Goal: Task Accomplishment & Management: Manage account settings

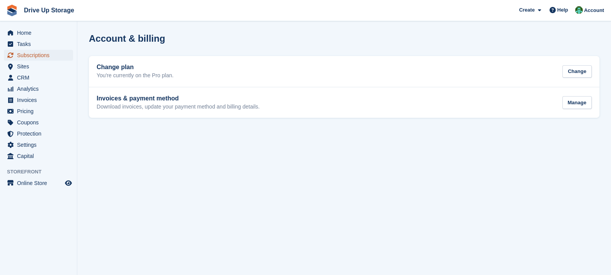
click at [53, 57] on span "Subscriptions" at bounding box center [40, 55] width 46 height 11
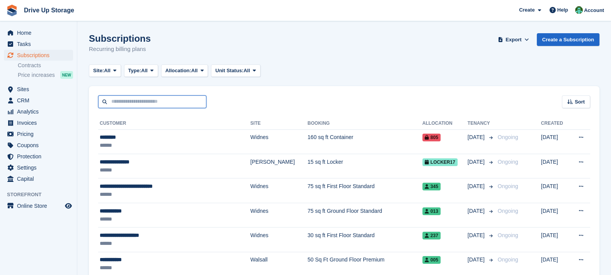
click at [182, 102] on input "text" at bounding box center [152, 101] width 108 height 13
type input "**********"
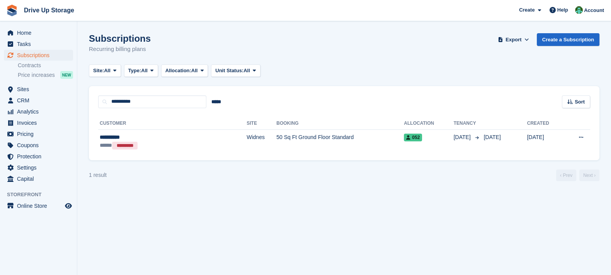
click at [355, 157] on div "**********" at bounding box center [344, 134] width 511 height 52
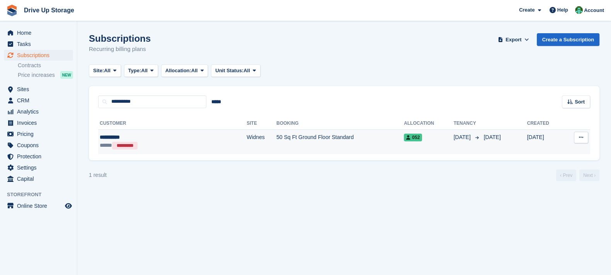
click at [354, 150] on td "50 Sq Ft Ground Floor Standard" at bounding box center [340, 141] width 128 height 24
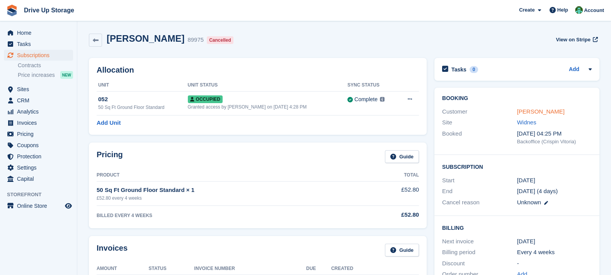
click at [524, 109] on link "[PERSON_NAME]" at bounding box center [541, 111] width 48 height 7
click at [61, 55] on span "Subscriptions" at bounding box center [40, 55] width 46 height 11
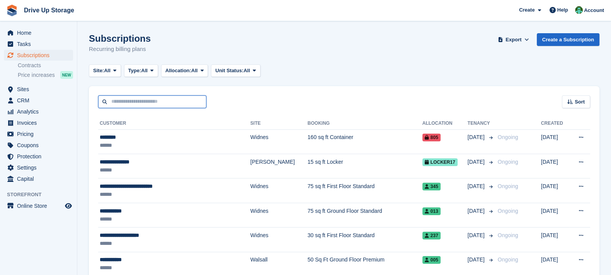
click at [175, 101] on input "text" at bounding box center [152, 101] width 108 height 13
type input "*******"
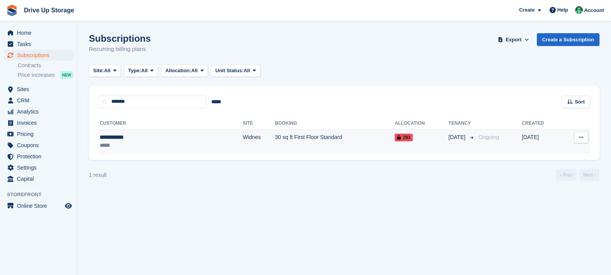
click at [290, 147] on td "30 sq ft First Floor Standard" at bounding box center [335, 141] width 120 height 24
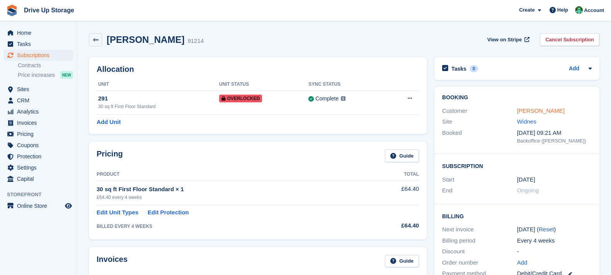
click at [534, 111] on link "Leon Hosking" at bounding box center [541, 110] width 48 height 7
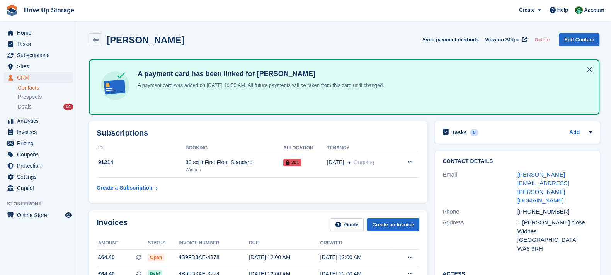
scroll to position [96, 0]
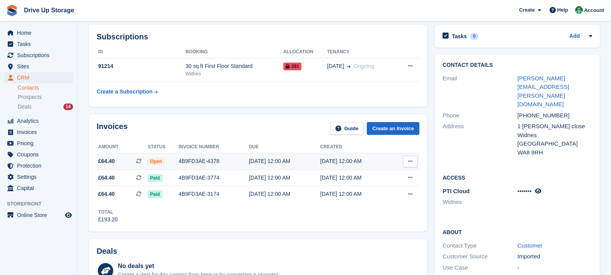
click at [229, 160] on div "4B9FD3AE-4378" at bounding box center [214, 161] width 70 height 8
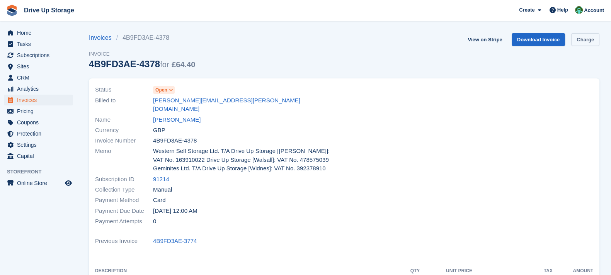
click at [579, 39] on link "Charge" at bounding box center [585, 39] width 28 height 13
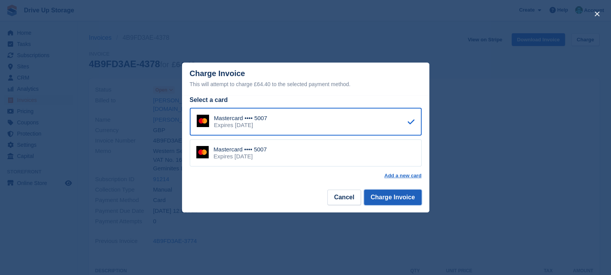
click at [386, 201] on button "Charge Invoice" at bounding box center [393, 197] width 58 height 15
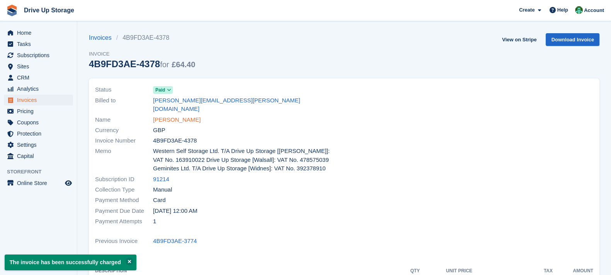
click at [162, 116] on link "Leon Hosking" at bounding box center [177, 120] width 48 height 9
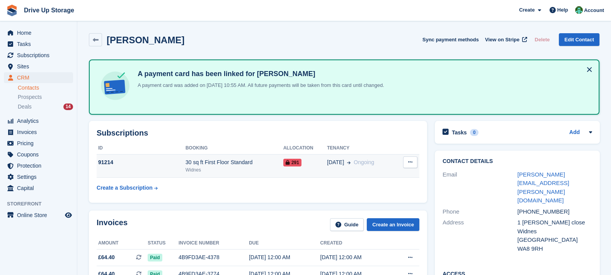
click at [410, 162] on icon at bounding box center [410, 162] width 4 height 5
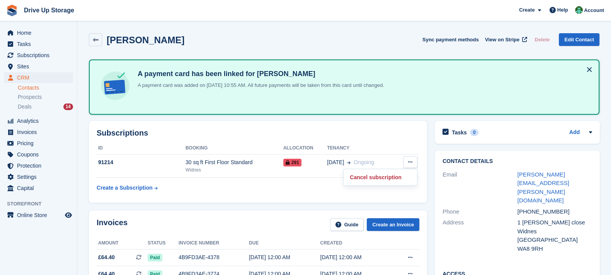
click at [370, 144] on th "Tenancy" at bounding box center [361, 148] width 69 height 12
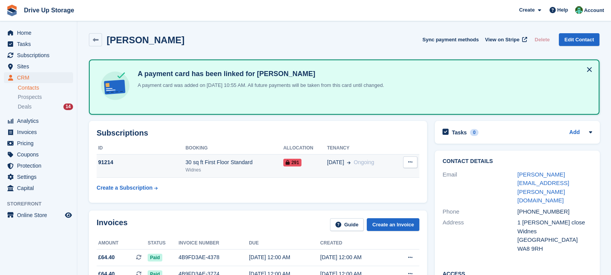
click at [373, 170] on td "10 Jul Ongoing" at bounding box center [361, 166] width 69 height 24
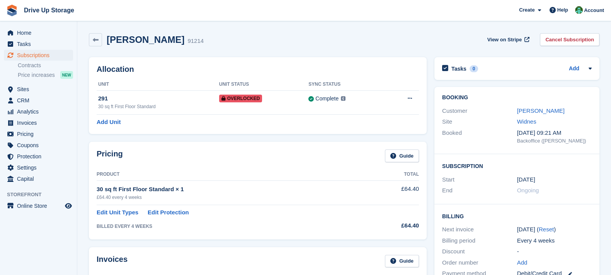
click at [408, 90] on th at bounding box center [402, 84] width 34 height 12
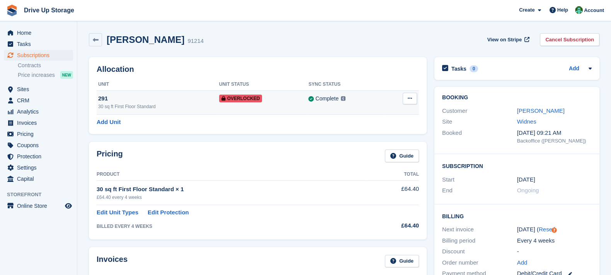
click at [408, 100] on icon at bounding box center [410, 98] width 4 height 5
click at [390, 117] on p "Remove Overlock" at bounding box center [379, 114] width 67 height 10
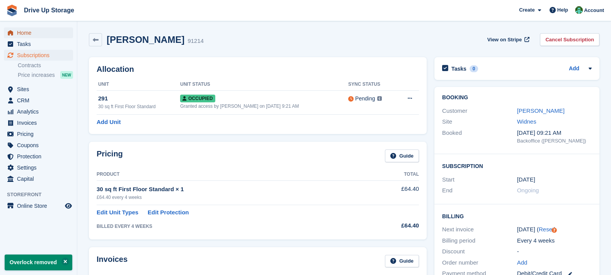
click at [54, 37] on span "Home" at bounding box center [40, 32] width 46 height 11
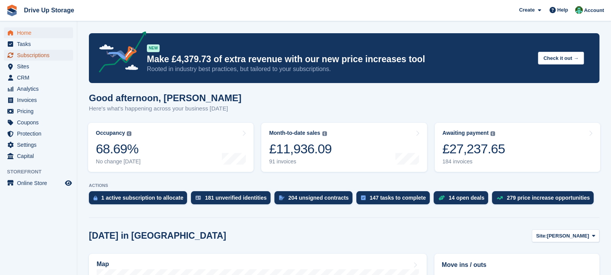
click at [69, 57] on link "Subscriptions" at bounding box center [38, 55] width 69 height 11
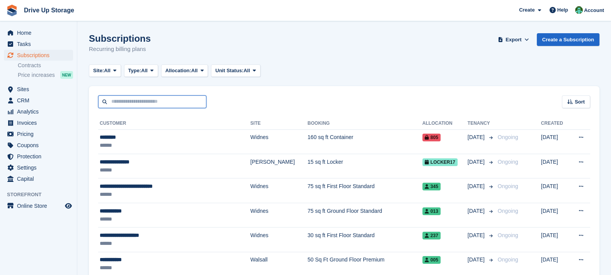
click at [169, 102] on input "text" at bounding box center [152, 101] width 108 height 13
type input "**********"
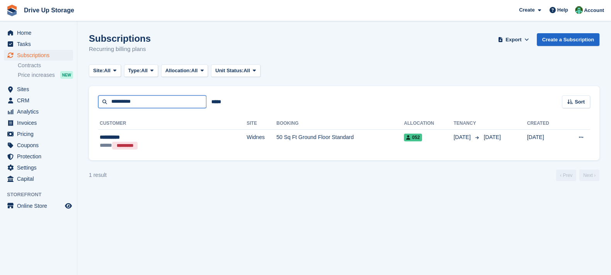
click at [170, 102] on input "**********" at bounding box center [152, 101] width 108 height 13
type input "*******"
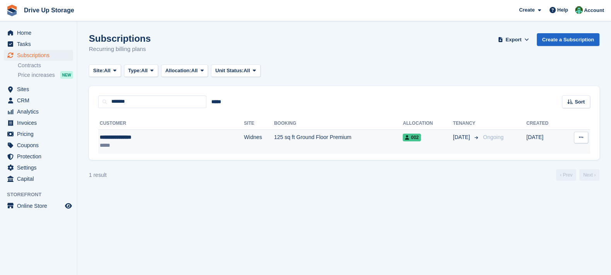
click at [244, 140] on td "Widnes" at bounding box center [259, 141] width 30 height 24
click at [303, 134] on td "125 sq ft Ground Floor Premium" at bounding box center [338, 141] width 129 height 24
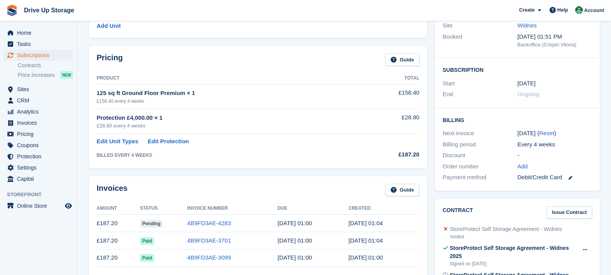
scroll to position [290, 0]
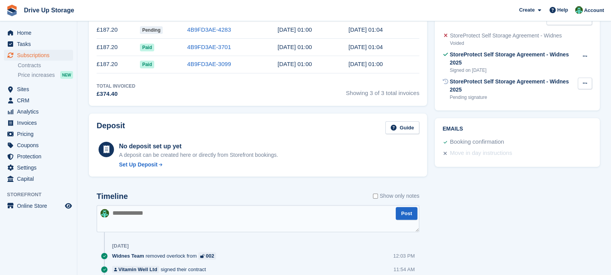
click at [587, 78] on button at bounding box center [585, 84] width 14 height 12
click at [569, 94] on p "Void contract" at bounding box center [554, 99] width 67 height 10
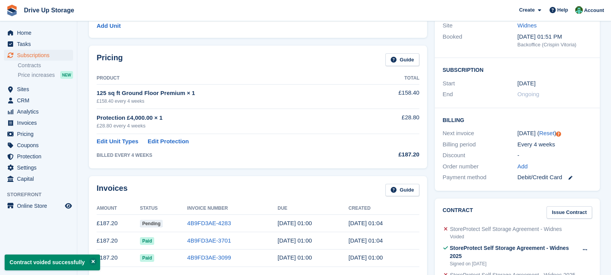
scroll to position [0, 0]
